Goal: Task Accomplishment & Management: Manage account settings

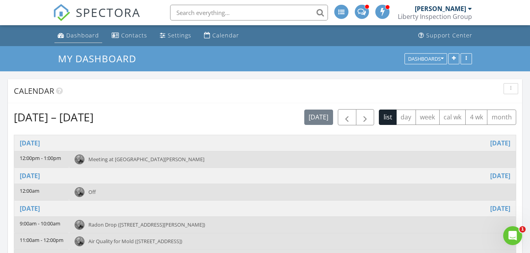
click at [80, 34] on div "Dashboard" at bounding box center [82, 35] width 33 height 7
click at [348, 116] on span "button" at bounding box center [346, 117] width 9 height 9
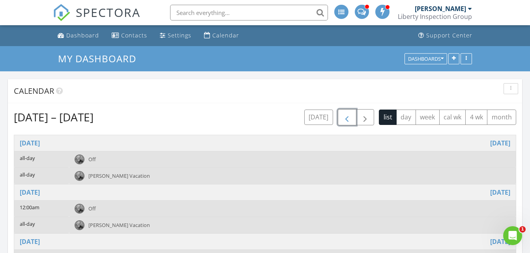
click at [352, 121] on button "button" at bounding box center [347, 117] width 19 height 16
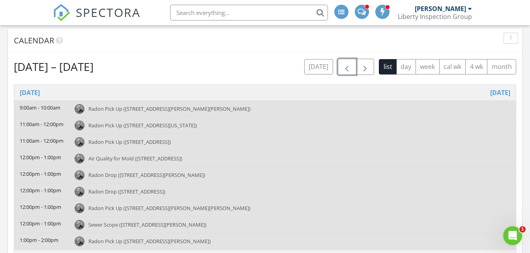
scroll to position [45, 0]
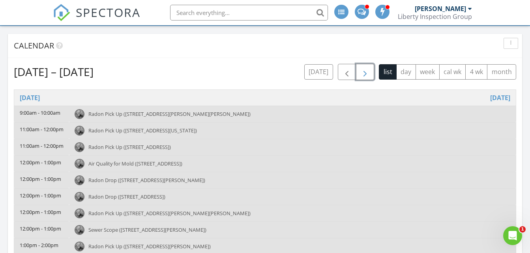
click at [367, 69] on span "button" at bounding box center [364, 71] width 9 height 9
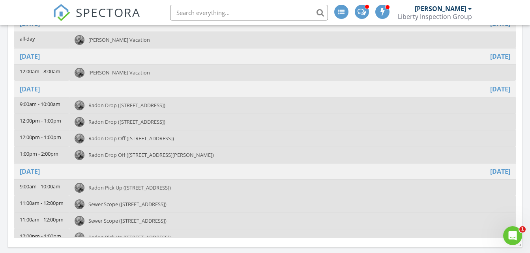
scroll to position [220, 0]
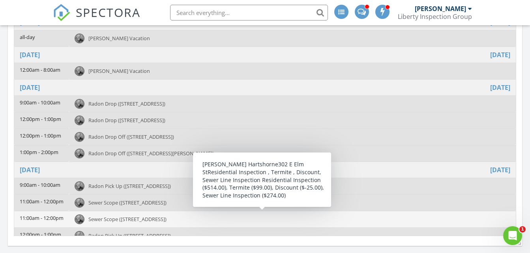
click at [133, 223] on div "Sewer Scope (302 E Elm St, Conshohocken)" at bounding box center [293, 220] width 436 height 10
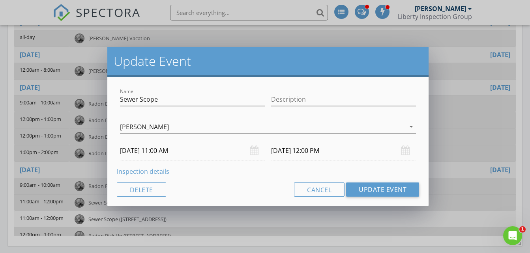
click at [135, 171] on link "Inspection details" at bounding box center [143, 171] width 52 height 9
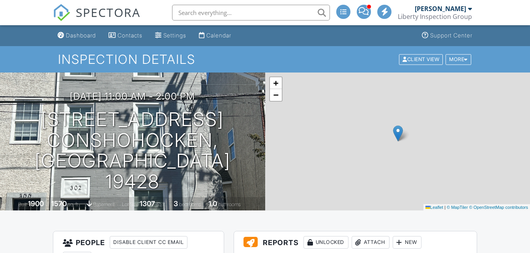
scroll to position [235, 0]
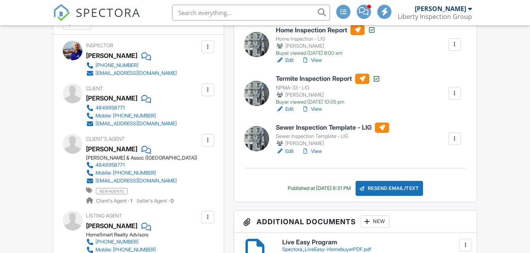
click at [292, 152] on link "Edit" at bounding box center [285, 152] width 18 height 8
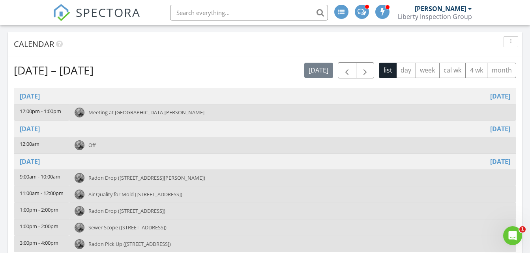
scroll to position [30, 0]
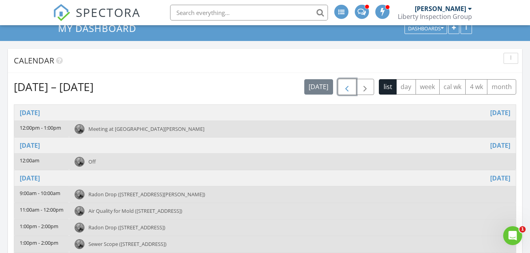
click at [347, 88] on span "button" at bounding box center [346, 86] width 9 height 9
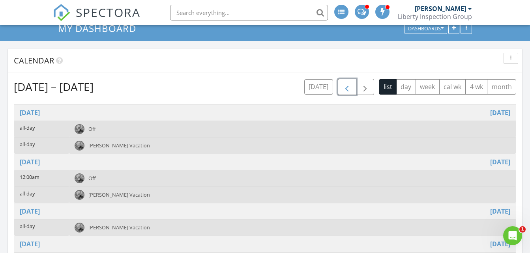
click at [347, 88] on span "button" at bounding box center [346, 86] width 9 height 9
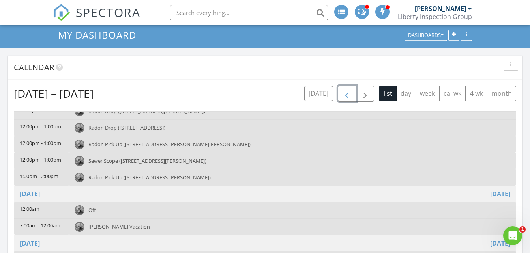
scroll to position [12, 0]
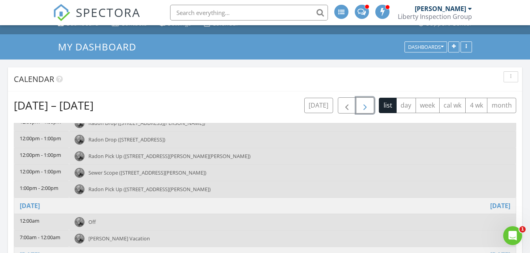
click at [362, 107] on span "button" at bounding box center [364, 105] width 9 height 9
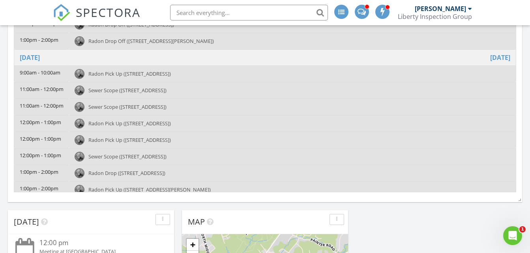
scroll to position [69, 0]
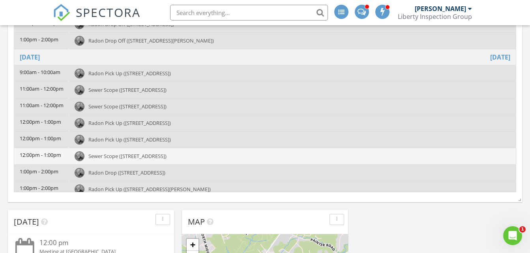
click at [167, 156] on span "Sewer Scope (224 E Durham St, Philadelphia)" at bounding box center [127, 156] width 78 height 7
click at [155, 155] on span "Sewer Scope (224 E Durham St, Philadelphia)" at bounding box center [127, 156] width 78 height 7
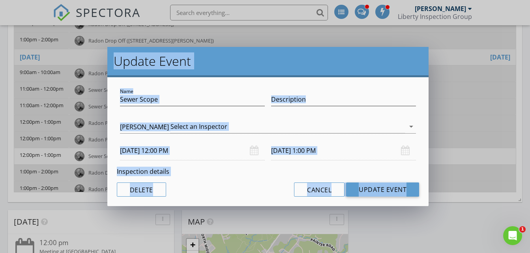
click at [214, 166] on div "Name Sewer Scope Description James Domanico Ian Creech Darryl Hartshorne Jeremy…" at bounding box center [268, 141] width 322 height 129
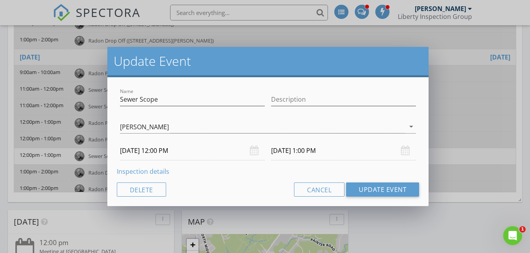
click at [151, 172] on link "Inspection details" at bounding box center [143, 171] width 52 height 9
